Goal: Information Seeking & Learning: Learn about a topic

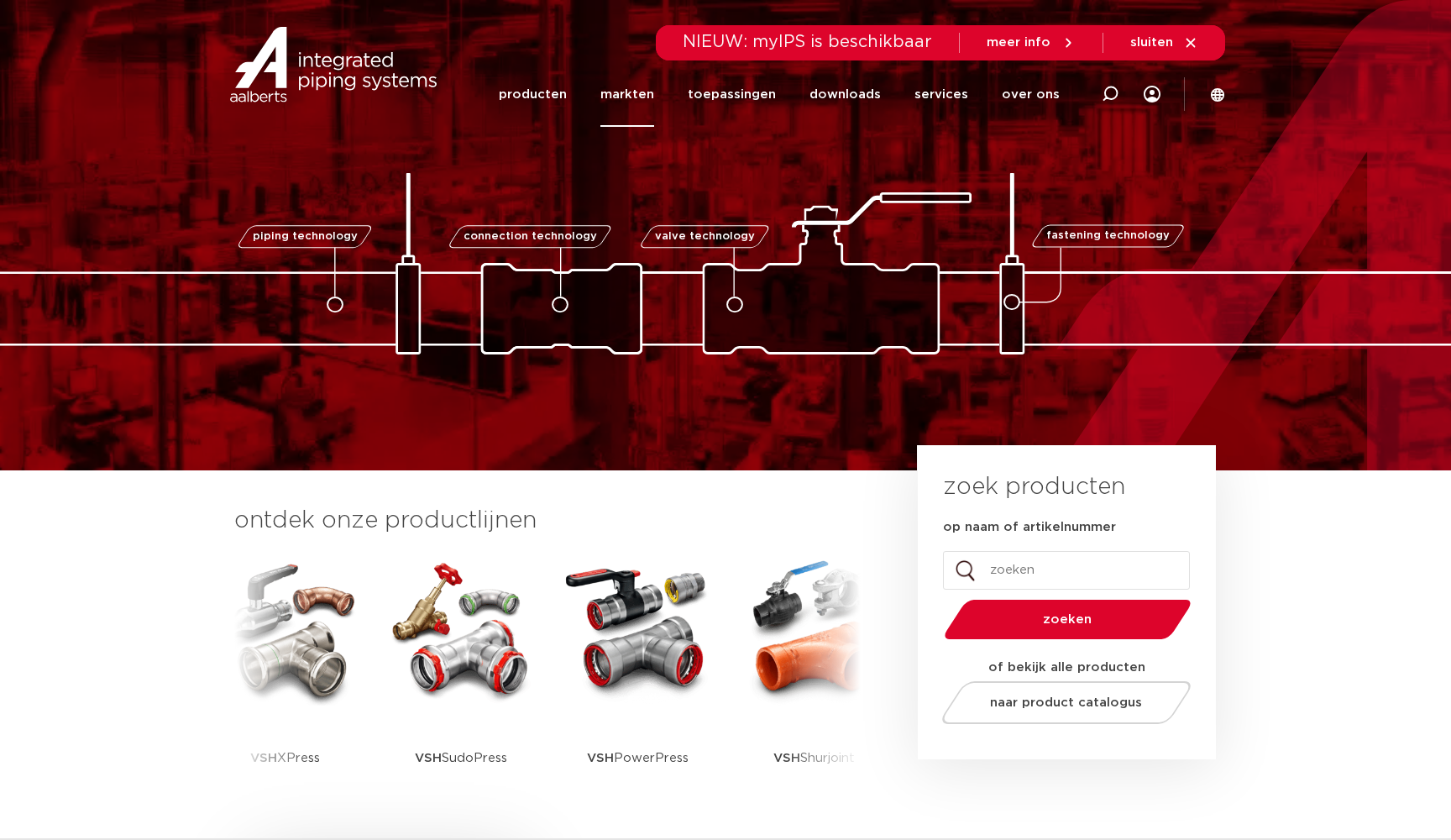
click at [629, 99] on link "markten" at bounding box center [627, 95] width 54 height 65
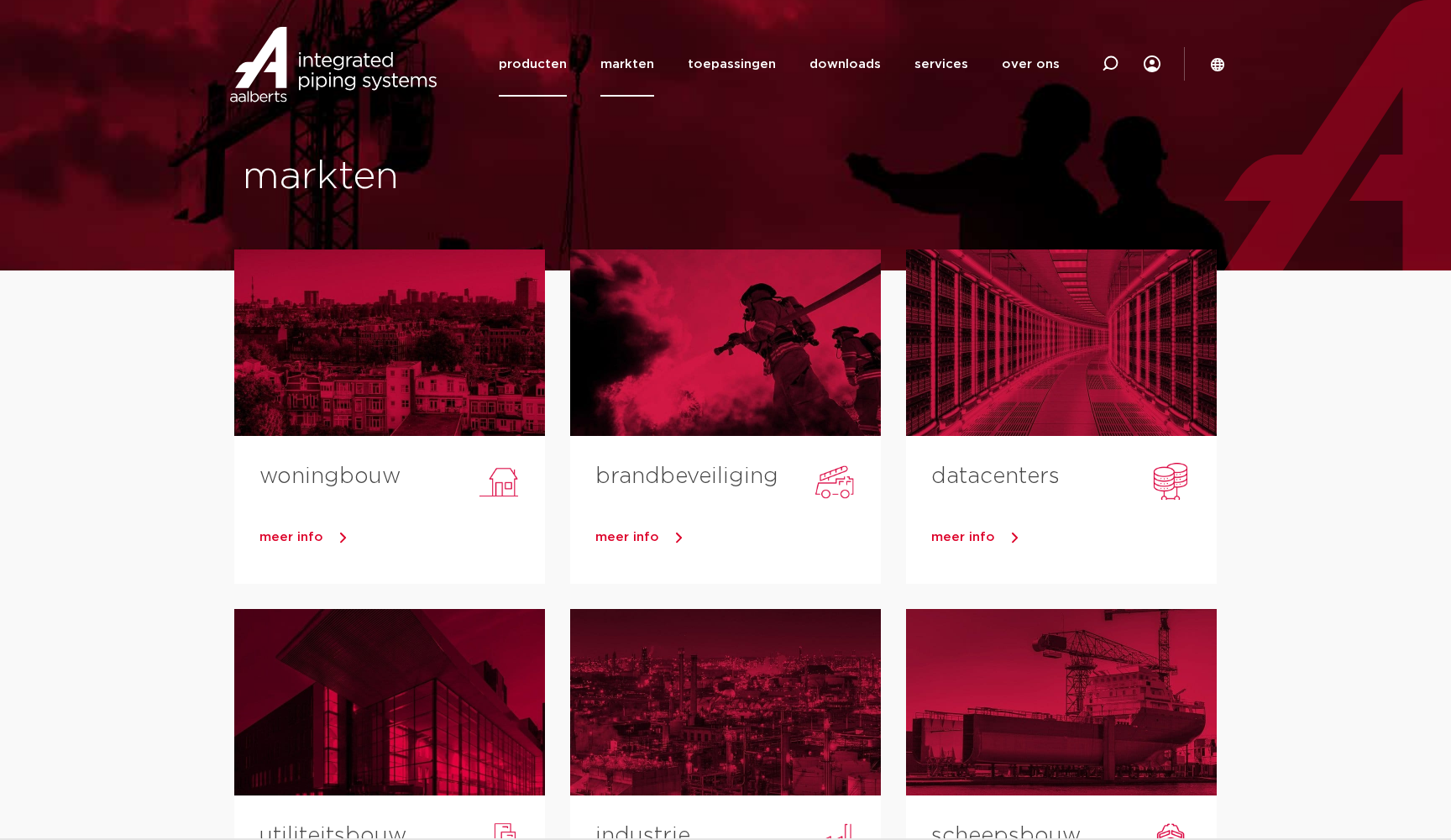
click at [519, 60] on link "producten" at bounding box center [532, 64] width 68 height 65
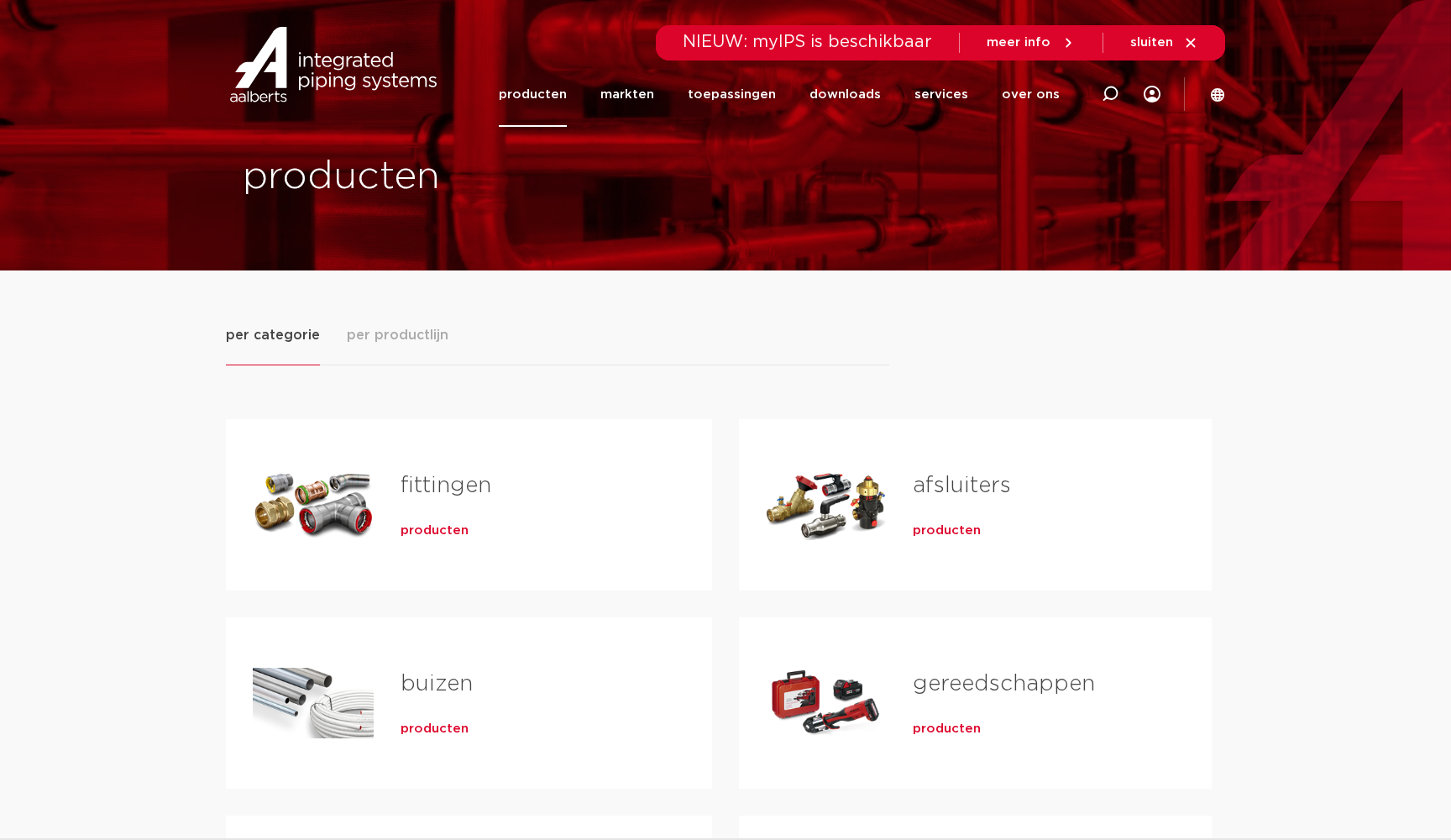
click at [384, 339] on span "per productlijn" at bounding box center [398, 334] width 102 height 20
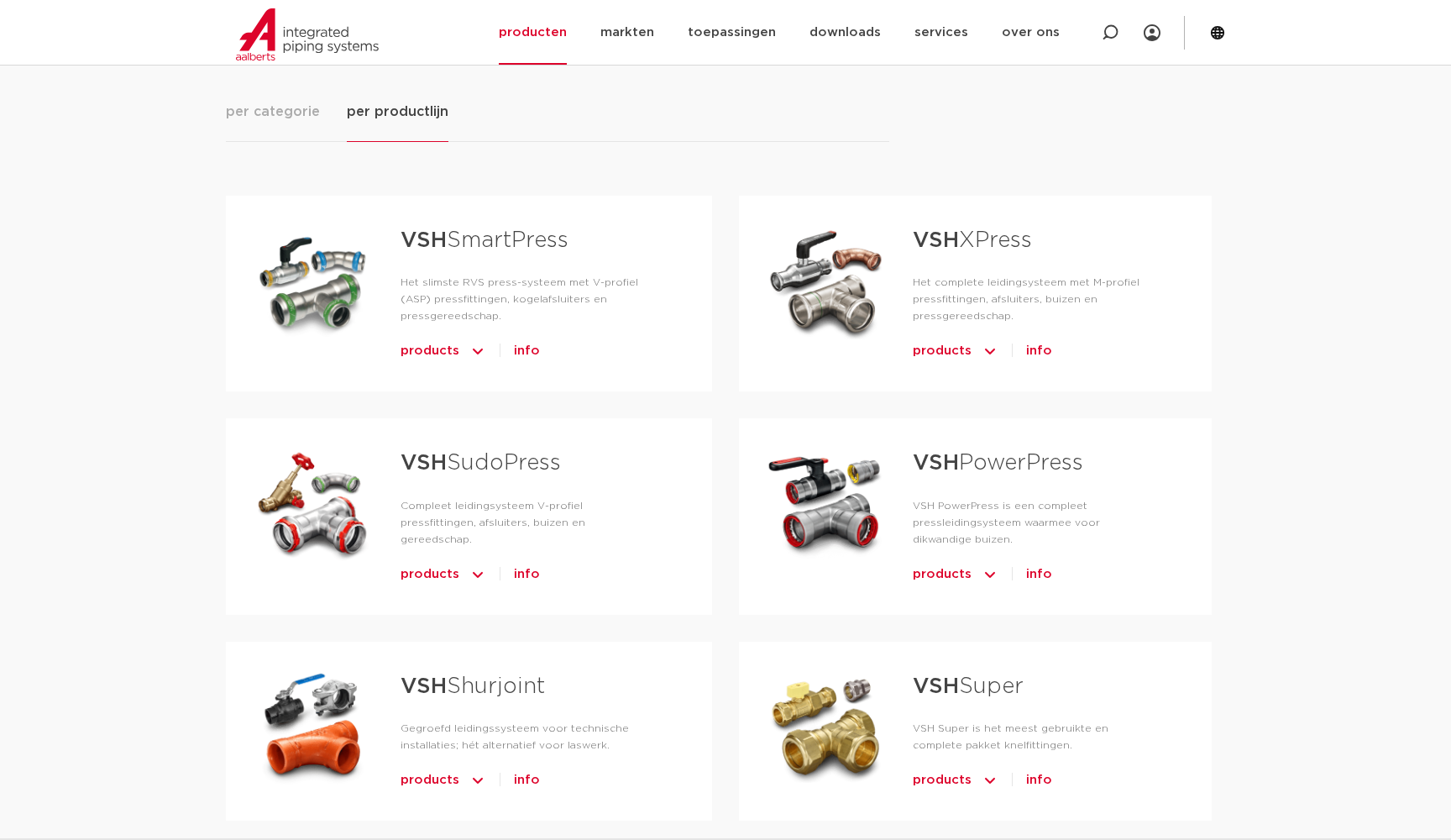
scroll to position [133, 0]
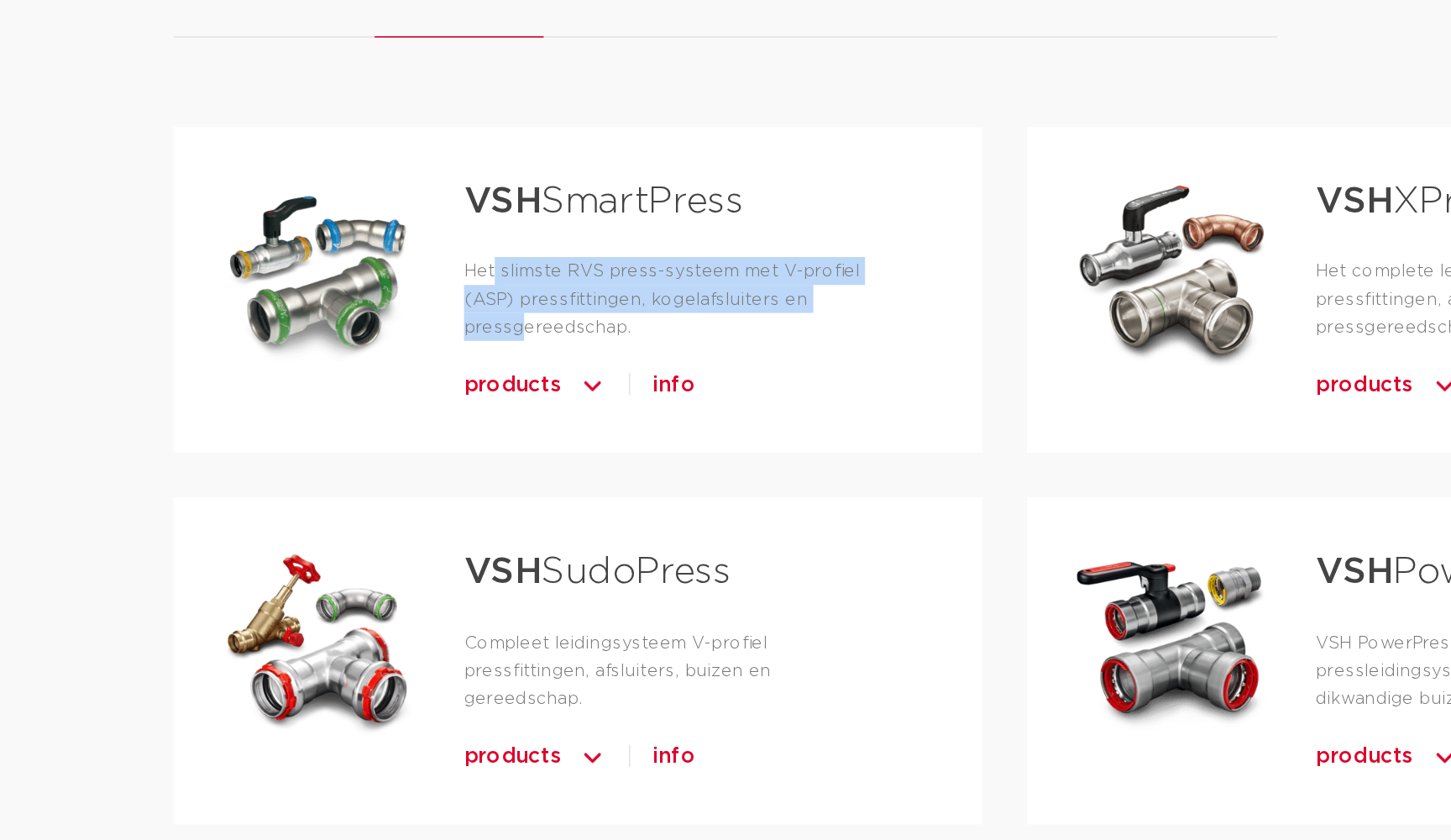
drag, startPoint x: 298, startPoint y: 163, endPoint x: 474, endPoint y: 181, distance: 176.9
click at [474, 363] on p "Het slimste RVS press-systeem met V-profiel (ASP) pressfittingen, kogelafsluite…" at bounding box center [529, 388] width 258 height 50
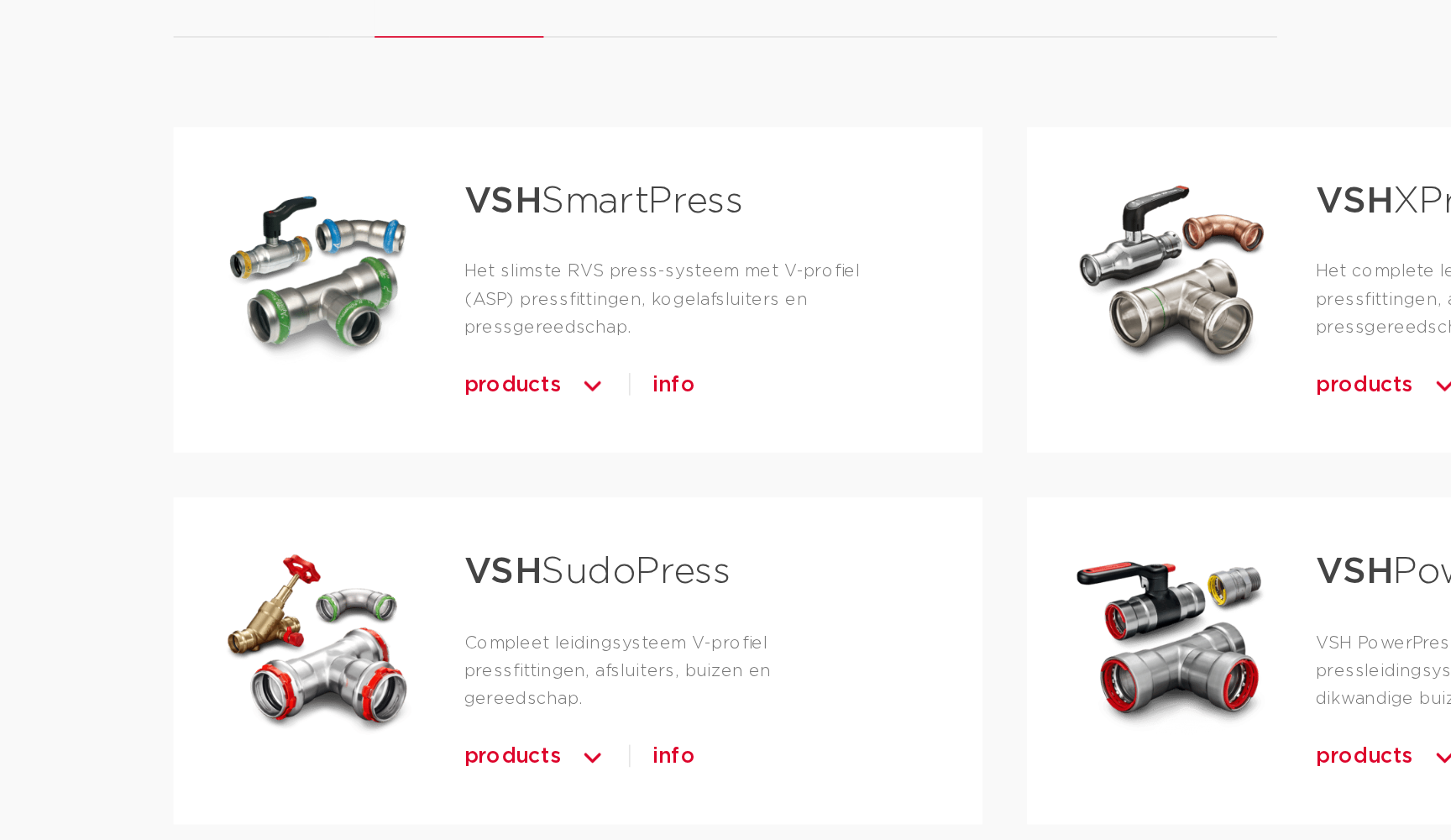
click at [498, 363] on p "Het slimste RVS press-systeem met V-profiel (ASP) pressfittingen, kogelafsluite…" at bounding box center [529, 388] width 258 height 50
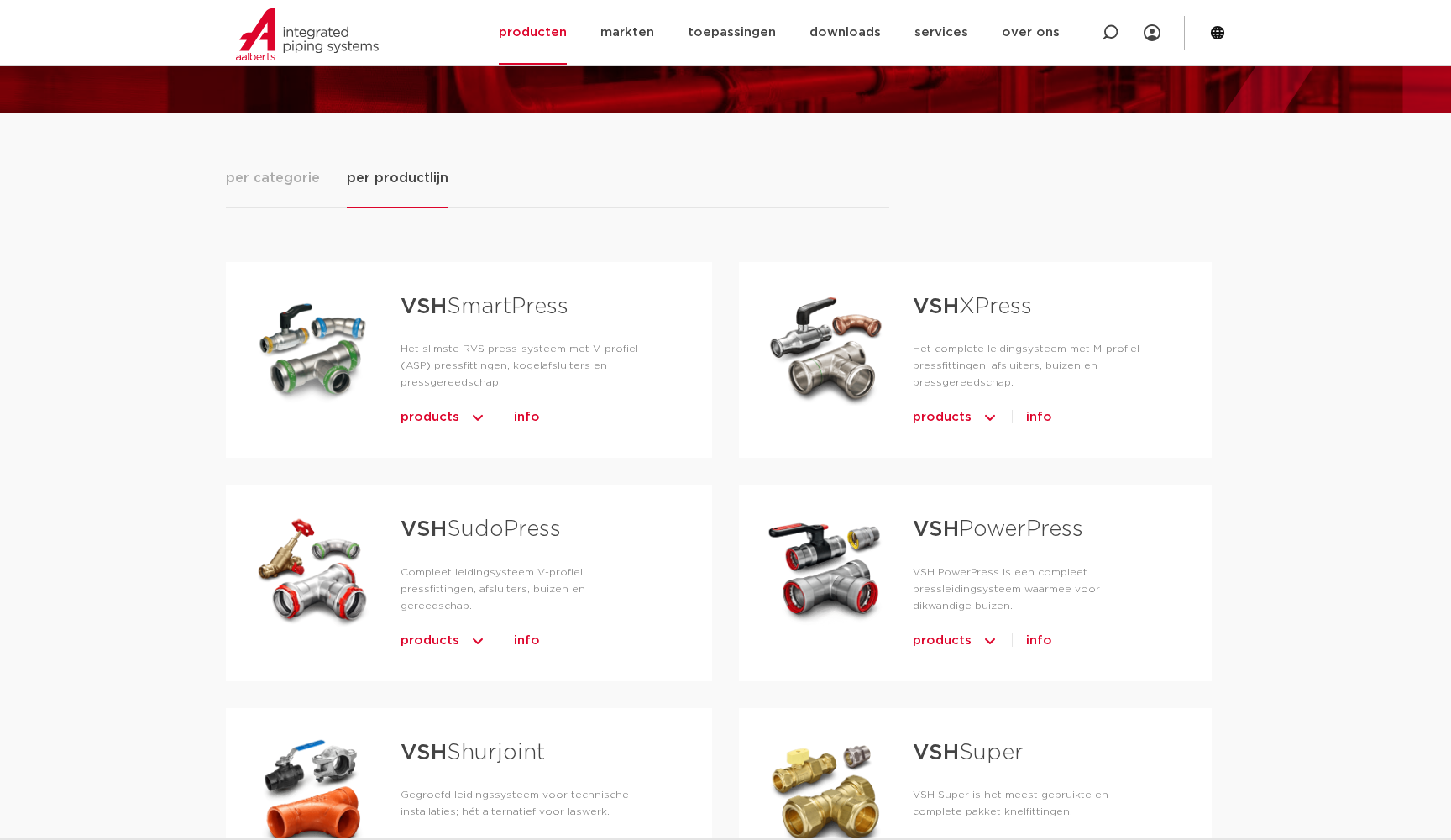
scroll to position [140, 0]
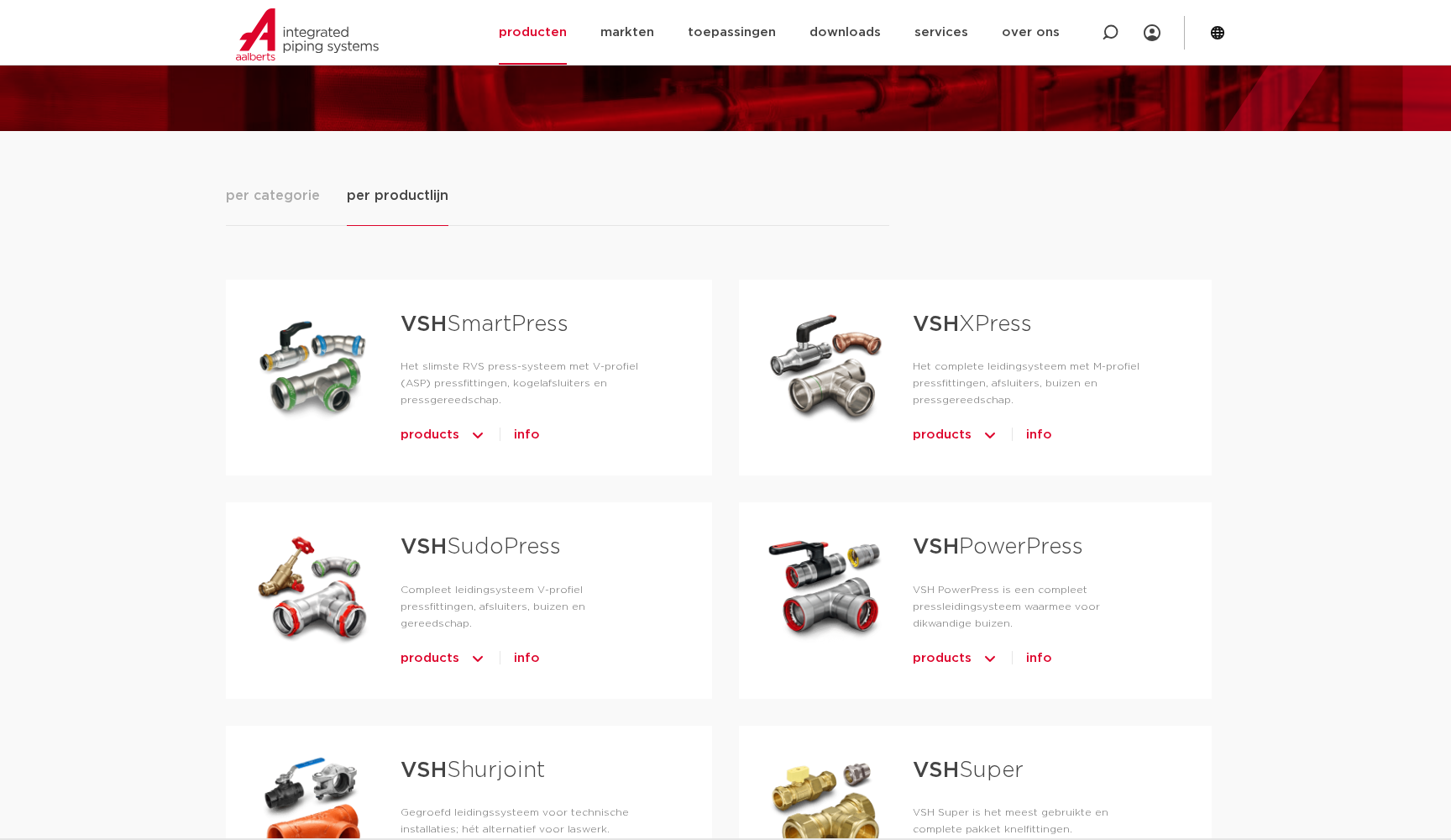
click at [272, 204] on span "per categorie" at bounding box center [272, 195] width 94 height 20
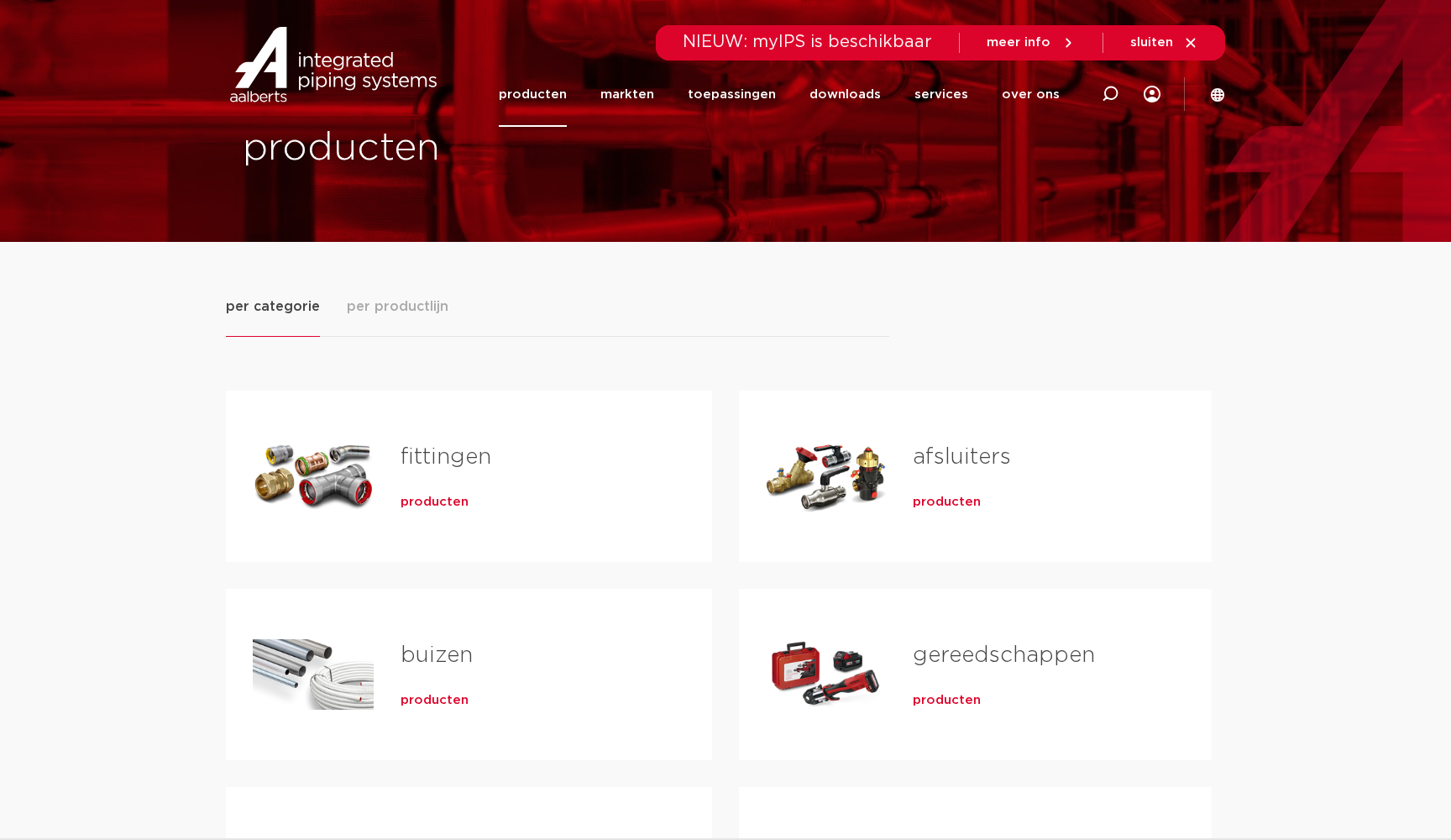
scroll to position [20, 0]
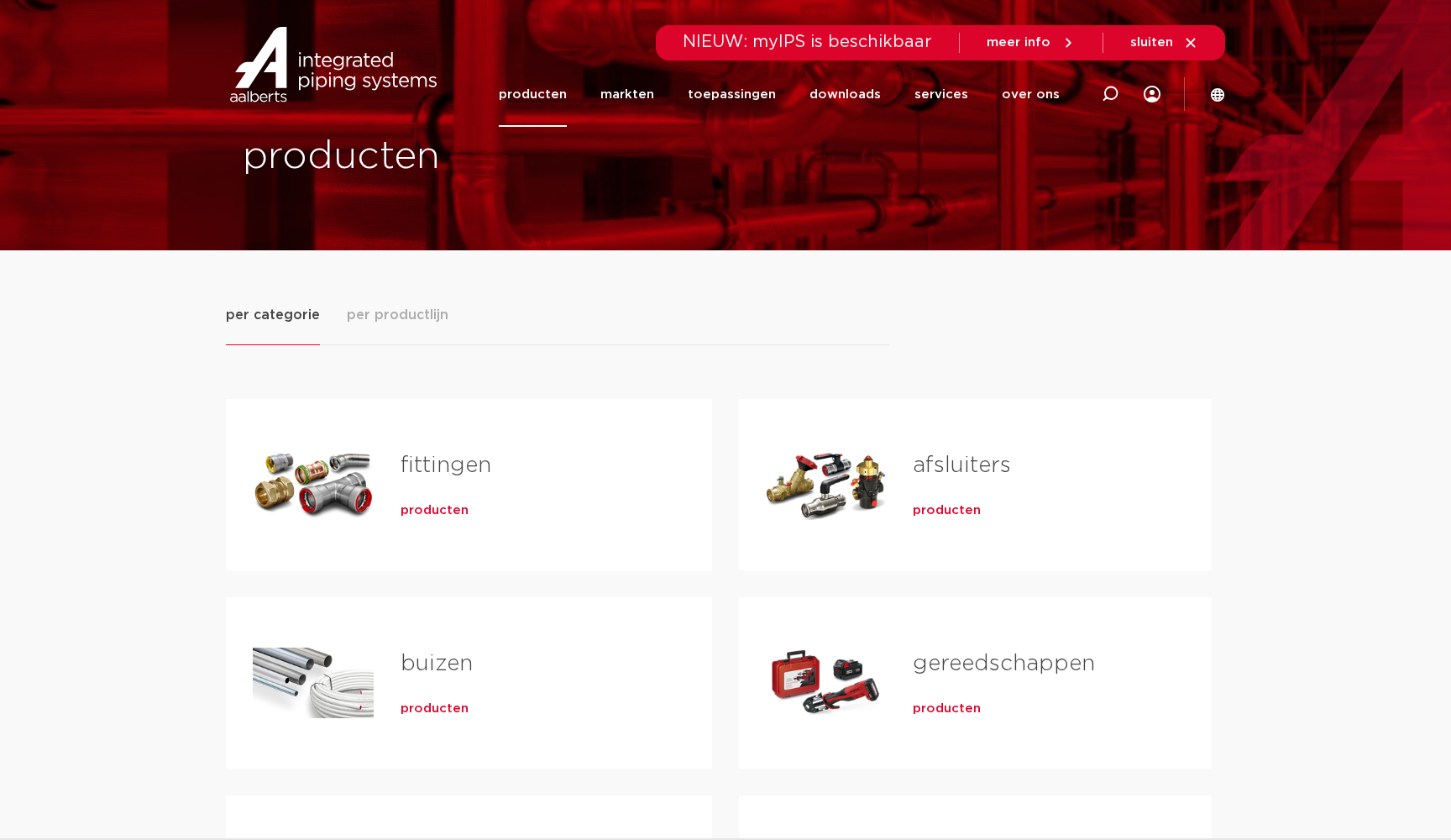
click at [427, 326] on button "per productlijn" at bounding box center [398, 325] width 102 height 40
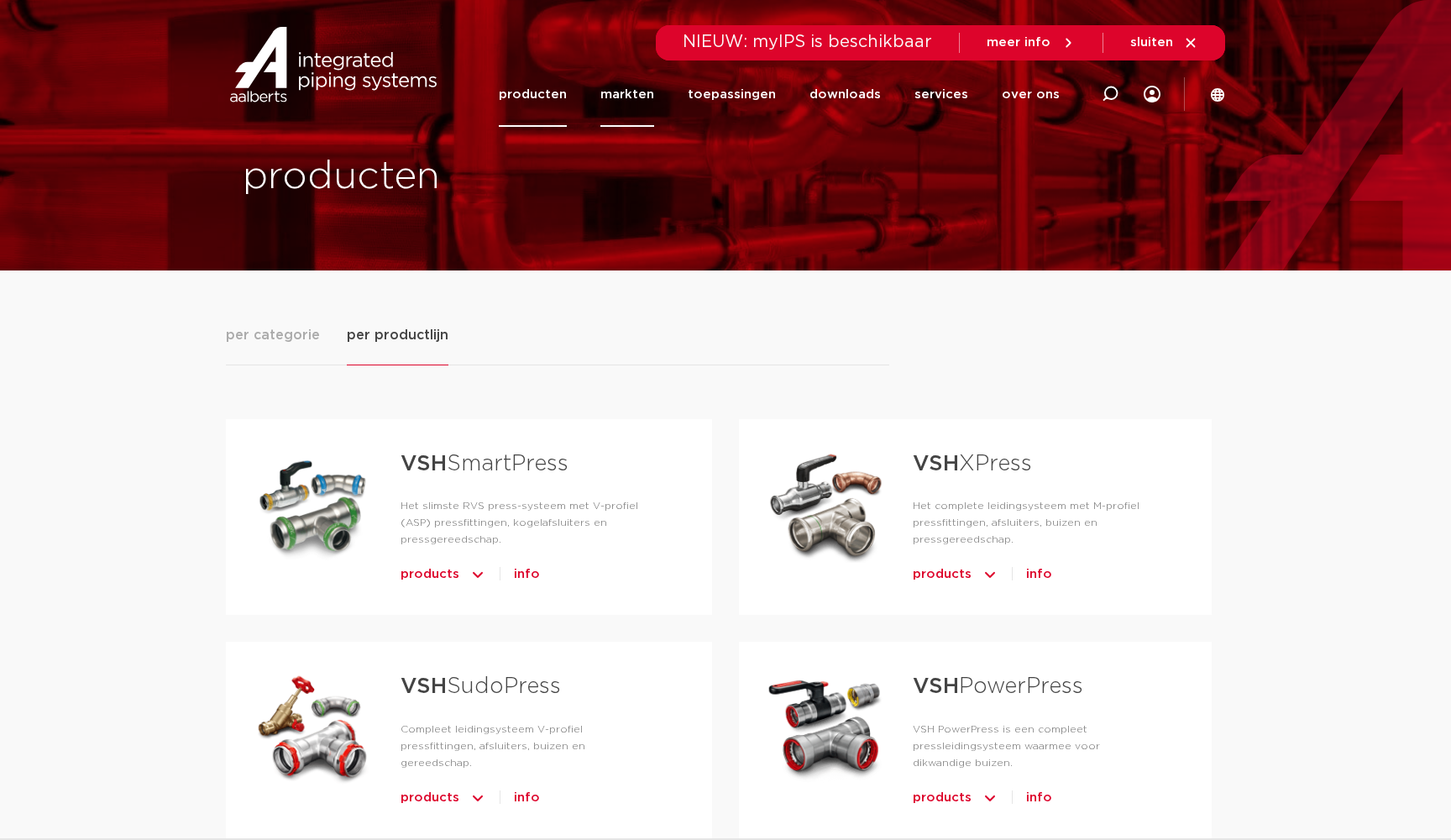
click at [654, 104] on link "markten" at bounding box center [627, 95] width 54 height 65
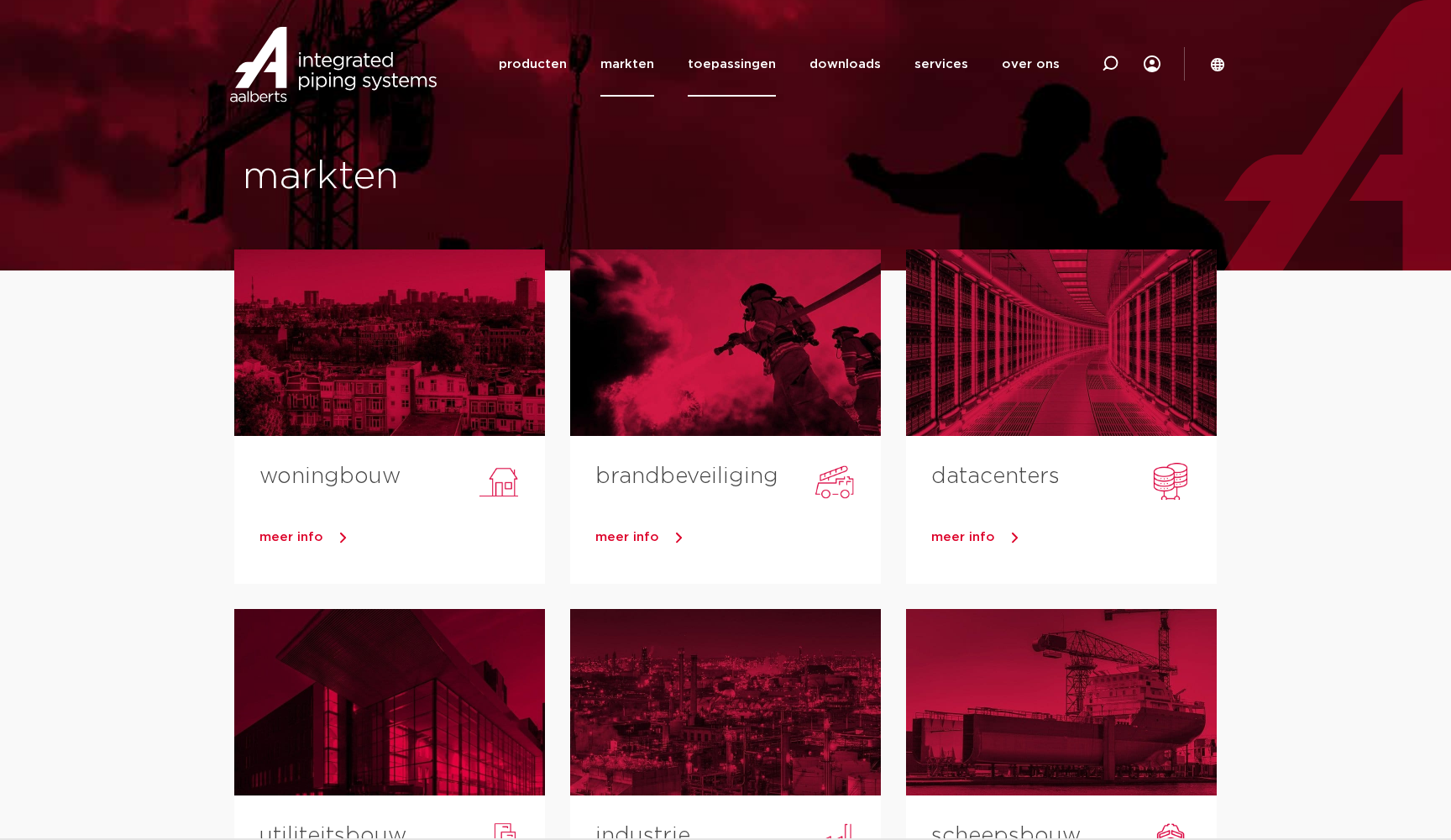
click at [722, 95] on link "toepassingen" at bounding box center [731, 64] width 88 height 65
